Goal: Information Seeking & Learning: Learn about a topic

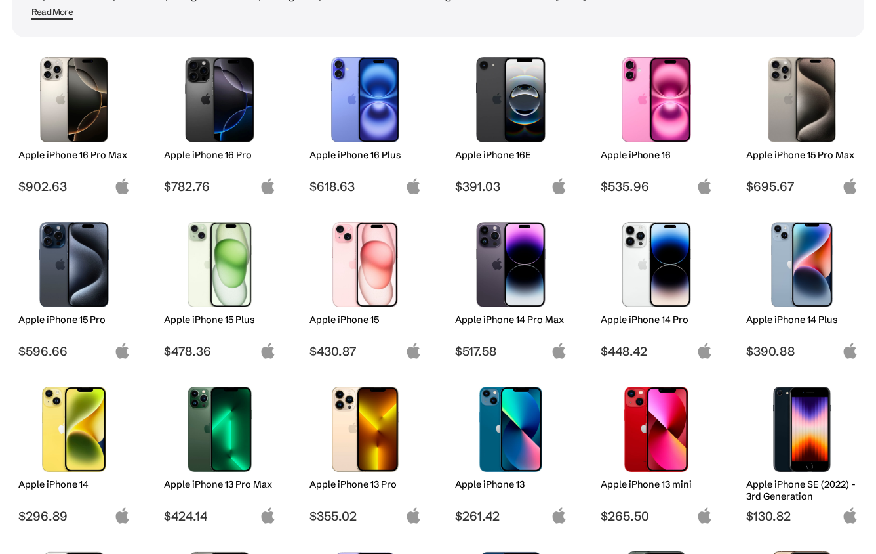
scroll to position [174, 0]
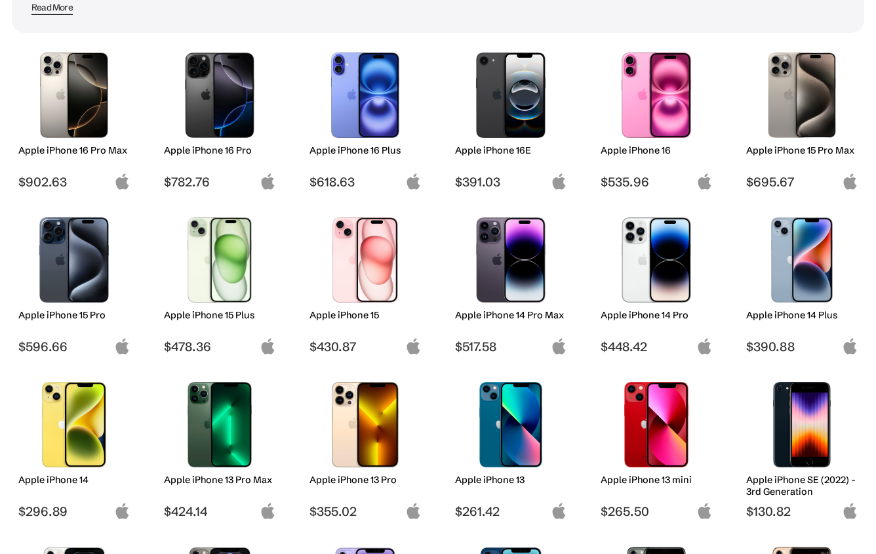
click at [42, 270] on img at bounding box center [74, 259] width 92 height 85
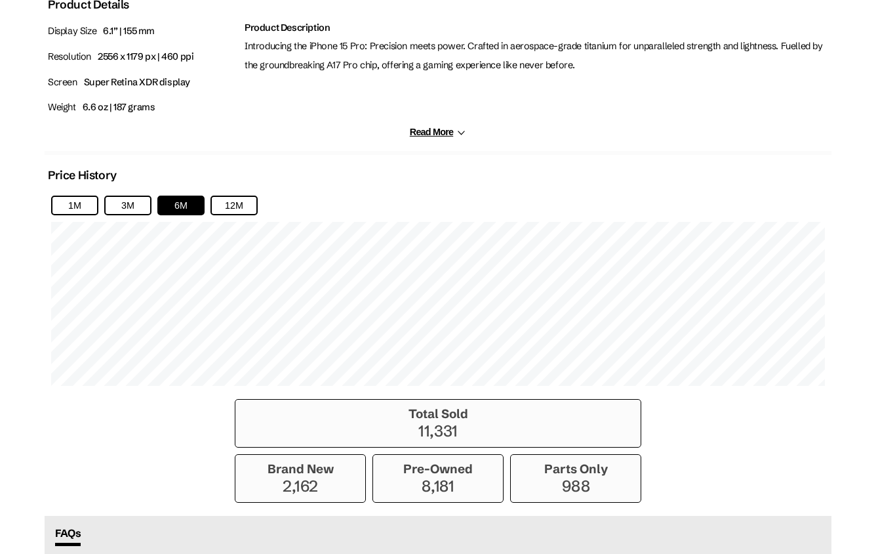
scroll to position [769, 0]
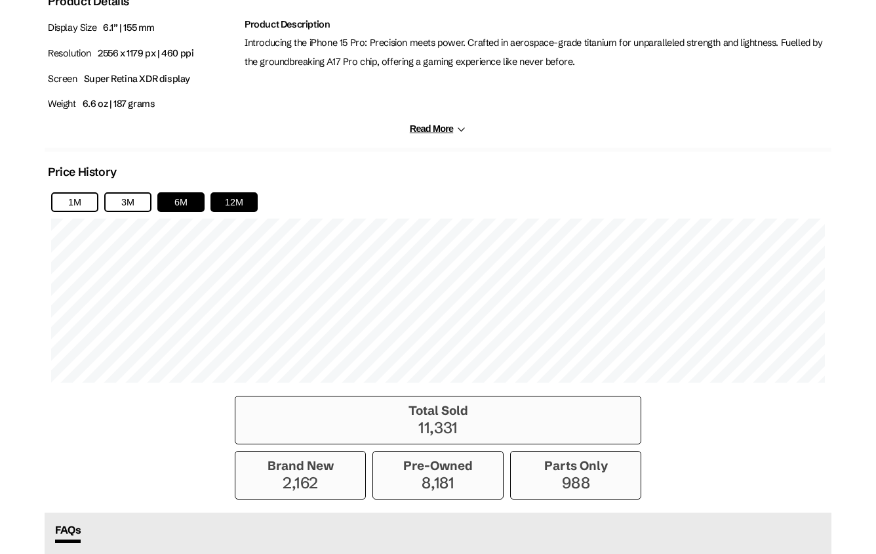
click at [227, 194] on button "12M" at bounding box center [234, 202] width 47 height 20
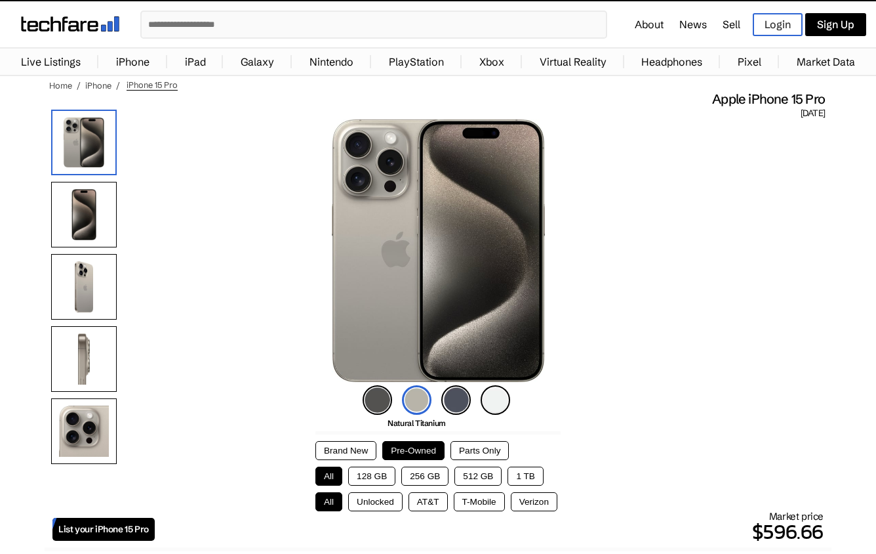
scroll to position [26, 0]
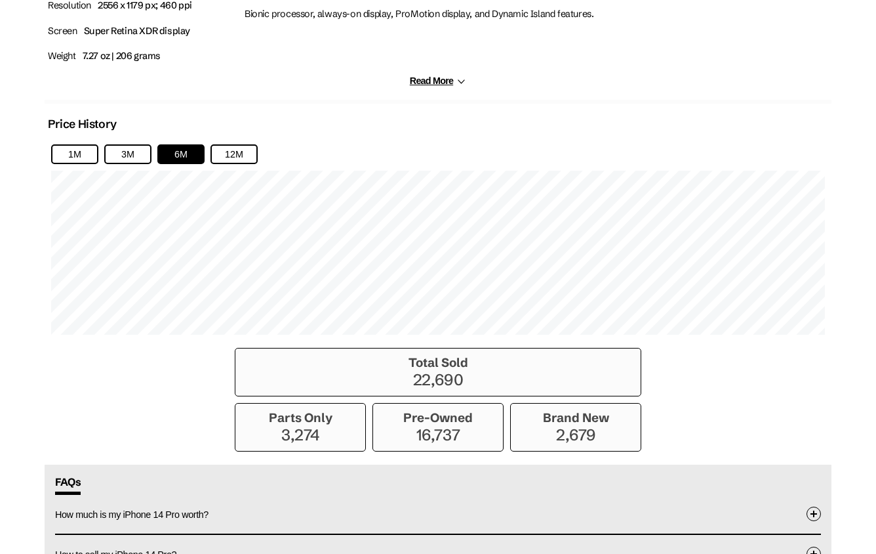
scroll to position [858, 0]
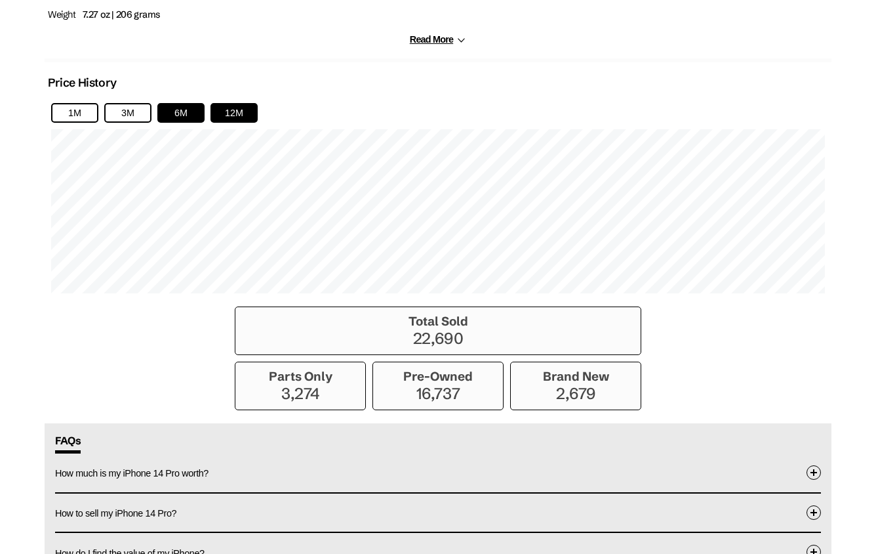
click at [223, 105] on button "12M" at bounding box center [234, 113] width 47 height 20
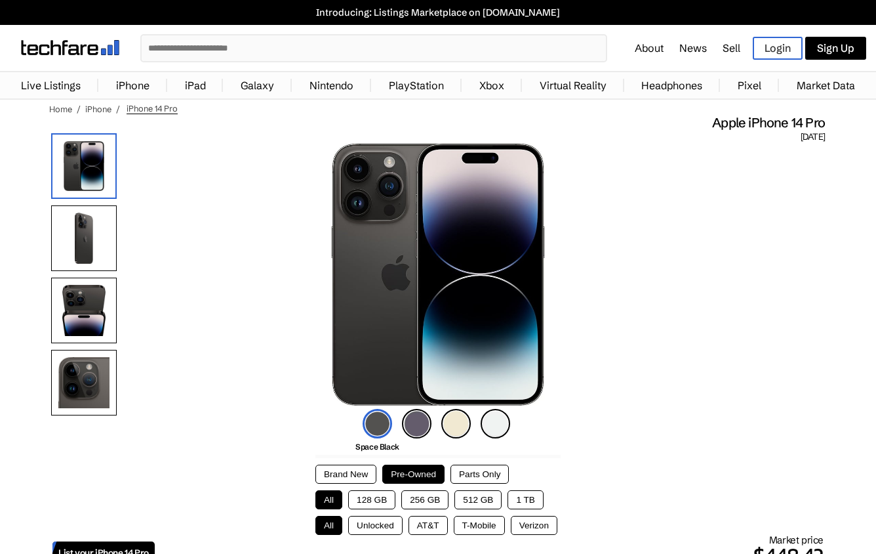
scroll to position [0, 0]
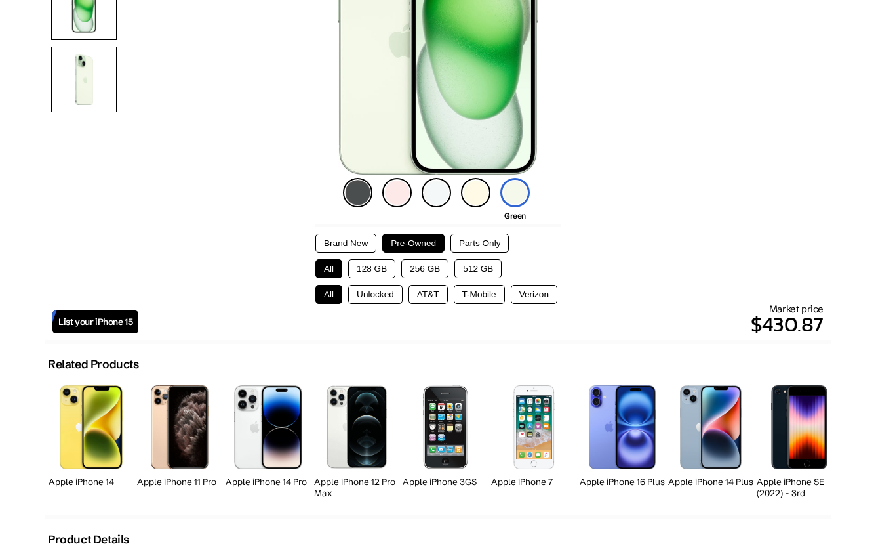
scroll to position [205, 0]
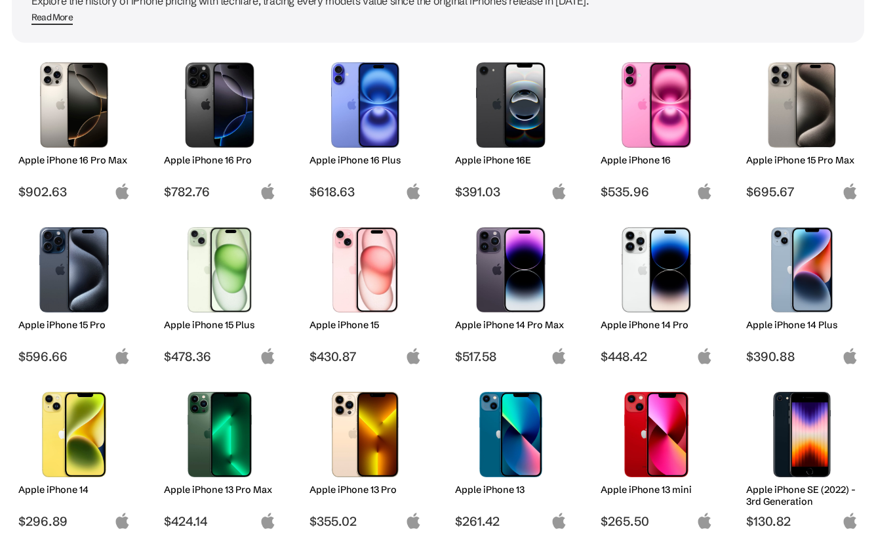
scroll to position [167, 0]
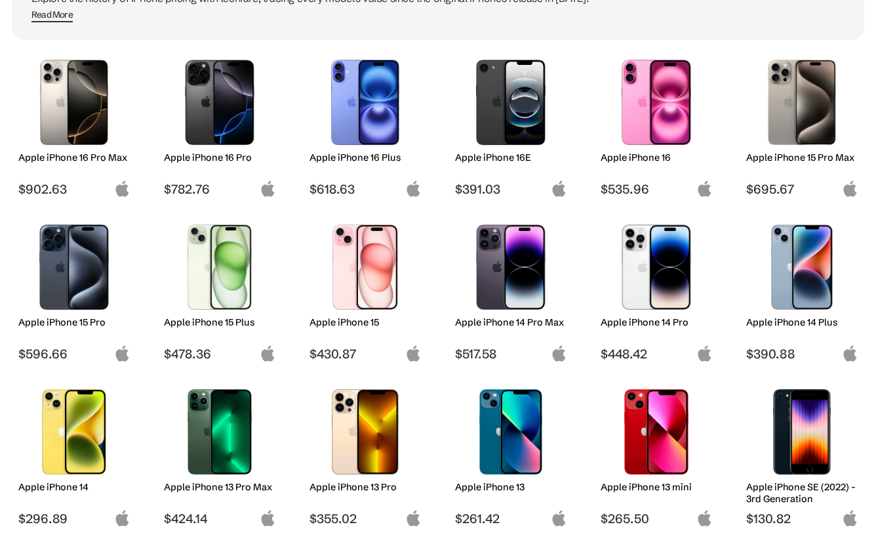
click at [85, 274] on img at bounding box center [74, 266] width 92 height 85
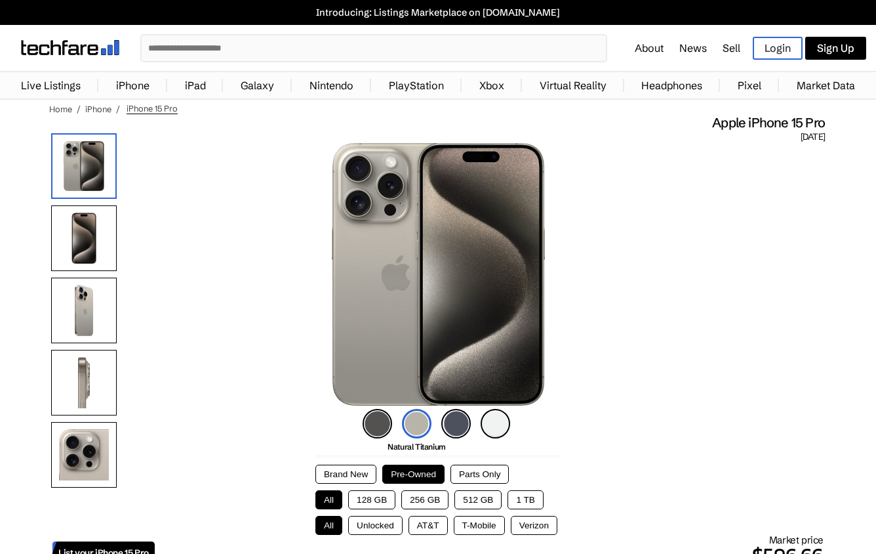
click at [142, 89] on link "iPhone" at bounding box center [133, 85] width 47 height 26
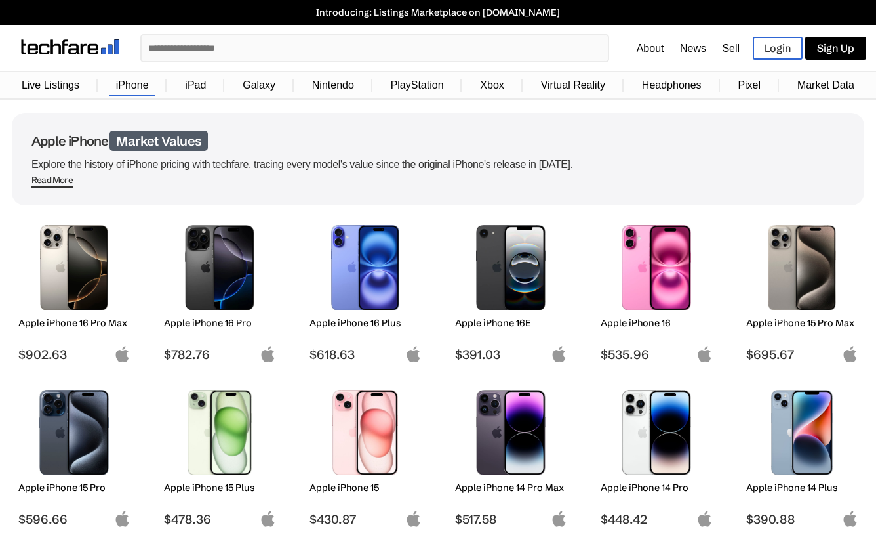
click at [64, 89] on link "Live Listings" at bounding box center [50, 85] width 71 height 25
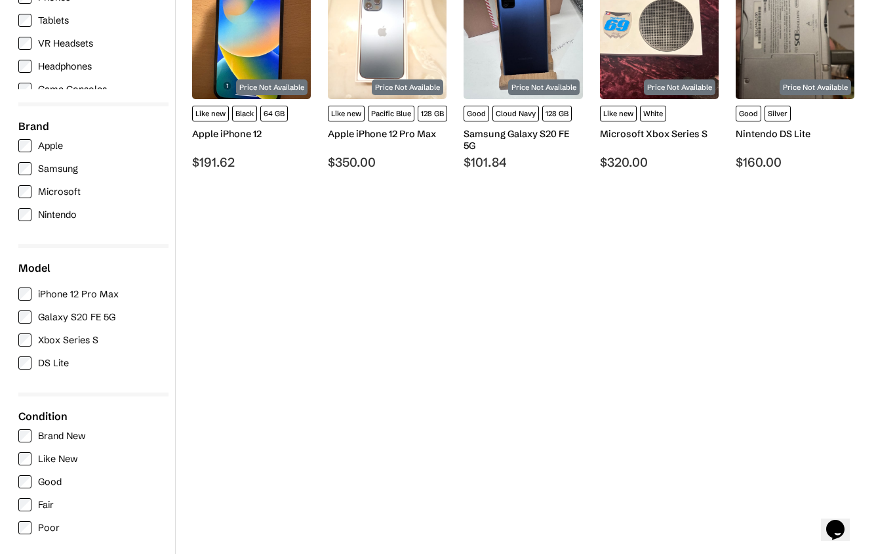
scroll to position [253, 0]
click at [52, 153] on div "Apple Samsung Microsoft Nintendo" at bounding box center [93, 185] width 150 height 92
click at [49, 147] on label "Apple" at bounding box center [90, 145] width 144 height 13
